Goal: Task Accomplishment & Management: Manage account settings

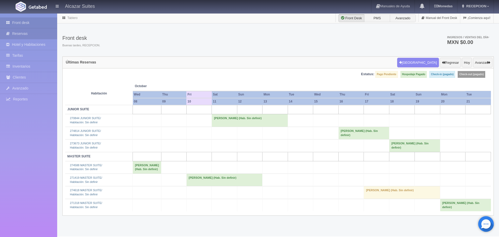
click at [47, 35] on link "Reservas" at bounding box center [28, 33] width 57 height 11
click at [33, 67] on link "Inventarios" at bounding box center [28, 66] width 57 height 11
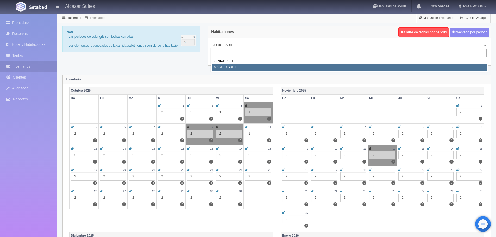
select select "305"
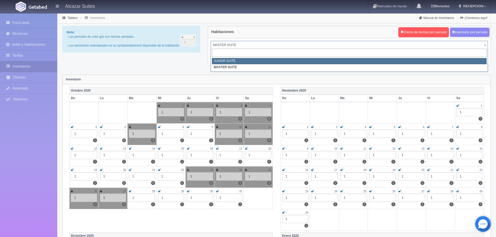
select select "304"
